Goal: Find specific page/section: Find specific page/section

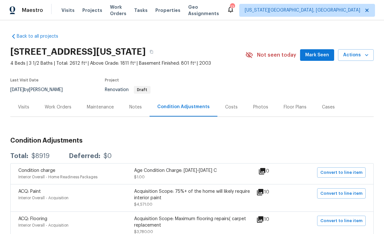
scroll to position [165, 0]
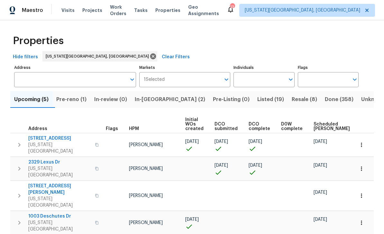
click at [43, 104] on button "Upcoming (5)" at bounding box center [31, 99] width 42 height 17
click at [95, 143] on icon "button" at bounding box center [97, 145] width 4 height 4
click at [95, 143] on icon "button" at bounding box center [96, 145] width 3 height 4
